Goal: Task Accomplishment & Management: Use online tool/utility

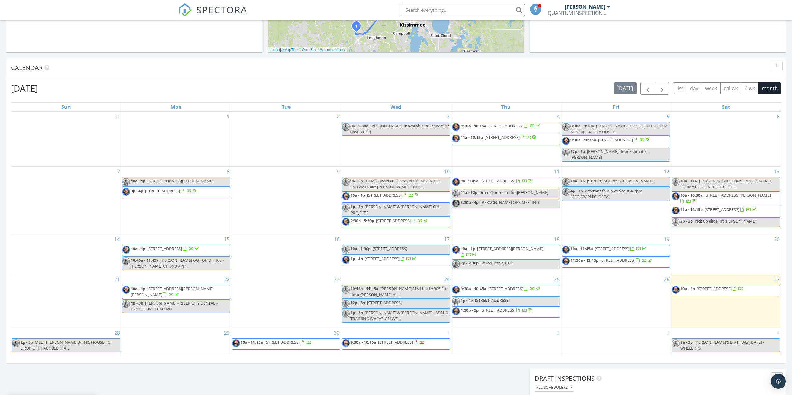
scroll to position [249, 0]
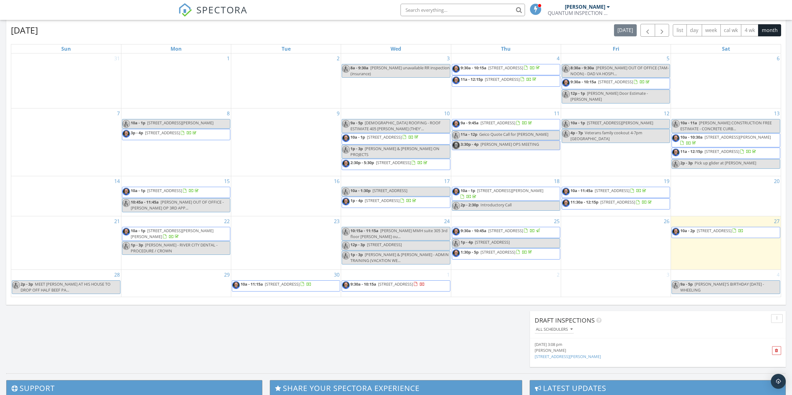
click at [731, 234] on span "1494 Moon Valley Dr, Four Corners 33896" at bounding box center [713, 231] width 35 height 6
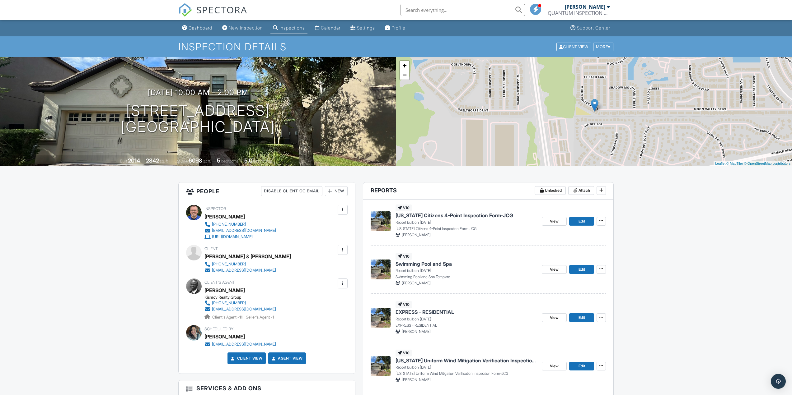
scroll to position [62, 0]
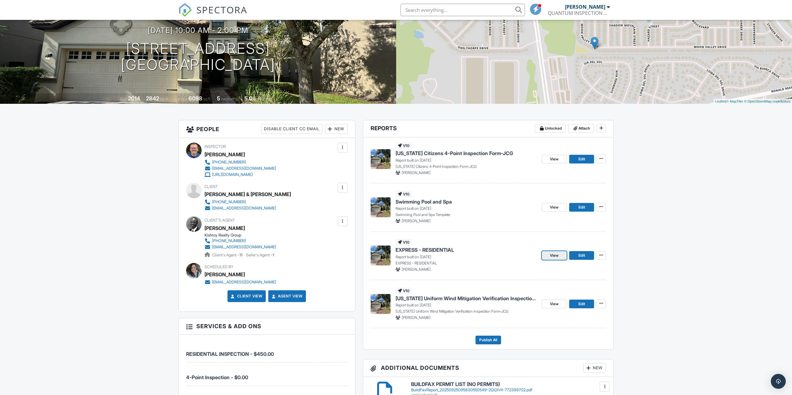
click at [553, 256] on span "View" at bounding box center [554, 256] width 9 height 6
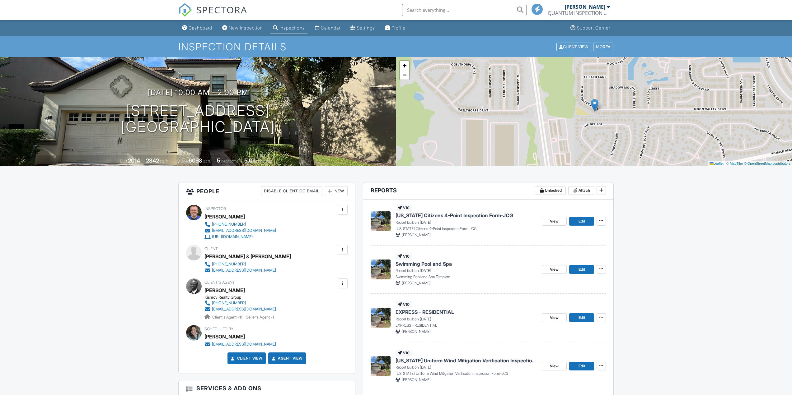
scroll to position [124, 0]
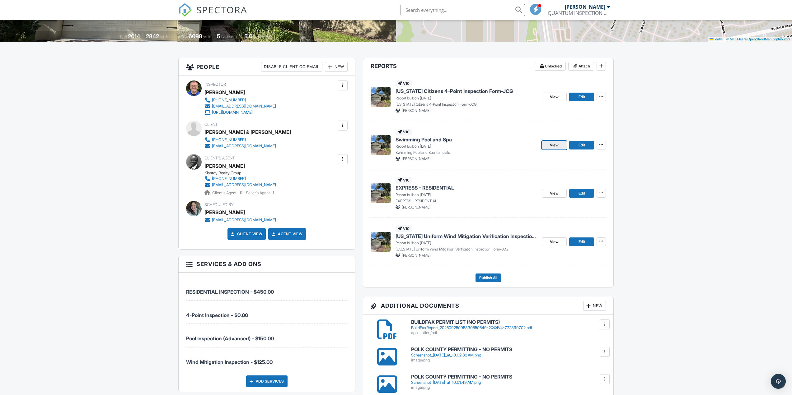
click at [554, 145] on span "View" at bounding box center [554, 145] width 9 height 6
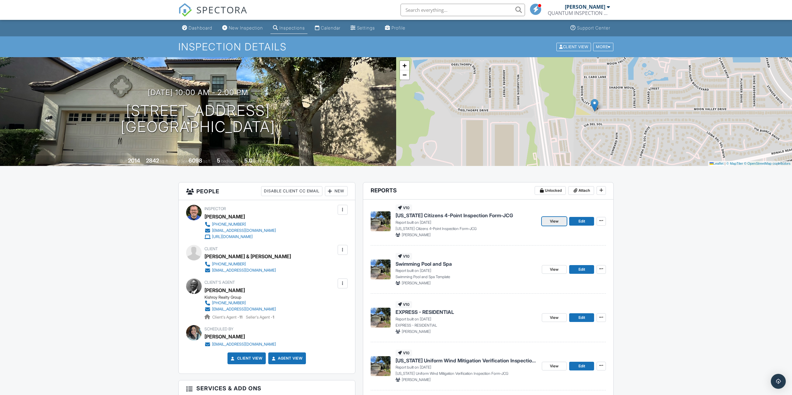
click at [556, 223] on span "View" at bounding box center [554, 221] width 9 height 6
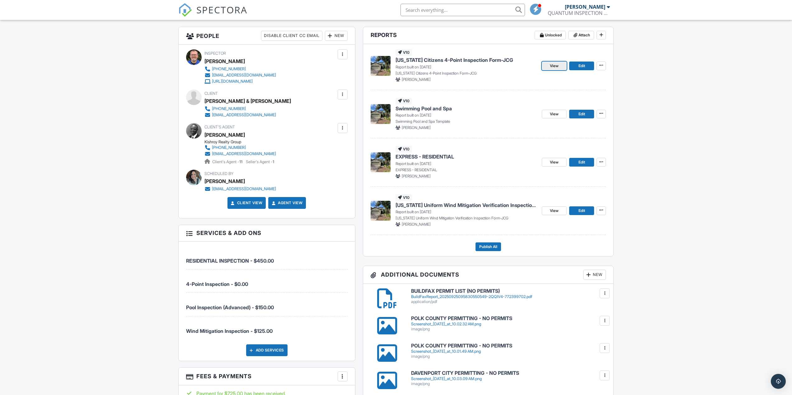
click at [556, 67] on span "View" at bounding box center [554, 66] width 9 height 6
click at [556, 66] on span "View" at bounding box center [554, 66] width 9 height 6
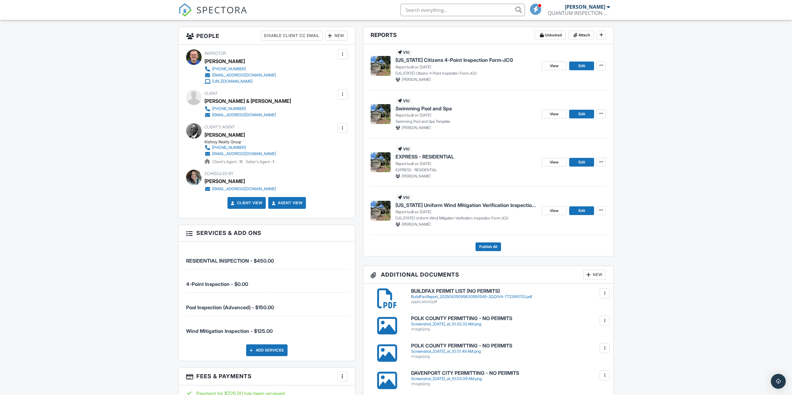
click at [459, 60] on span "[US_STATE] Citizens 4-Point Inspection Form-JCG" at bounding box center [454, 60] width 118 height 7
click at [552, 65] on span "View" at bounding box center [554, 66] width 9 height 6
click at [553, 211] on span "View" at bounding box center [554, 211] width 9 height 6
click at [551, 212] on span "View" at bounding box center [554, 211] width 9 height 6
